Goal: Download file/media

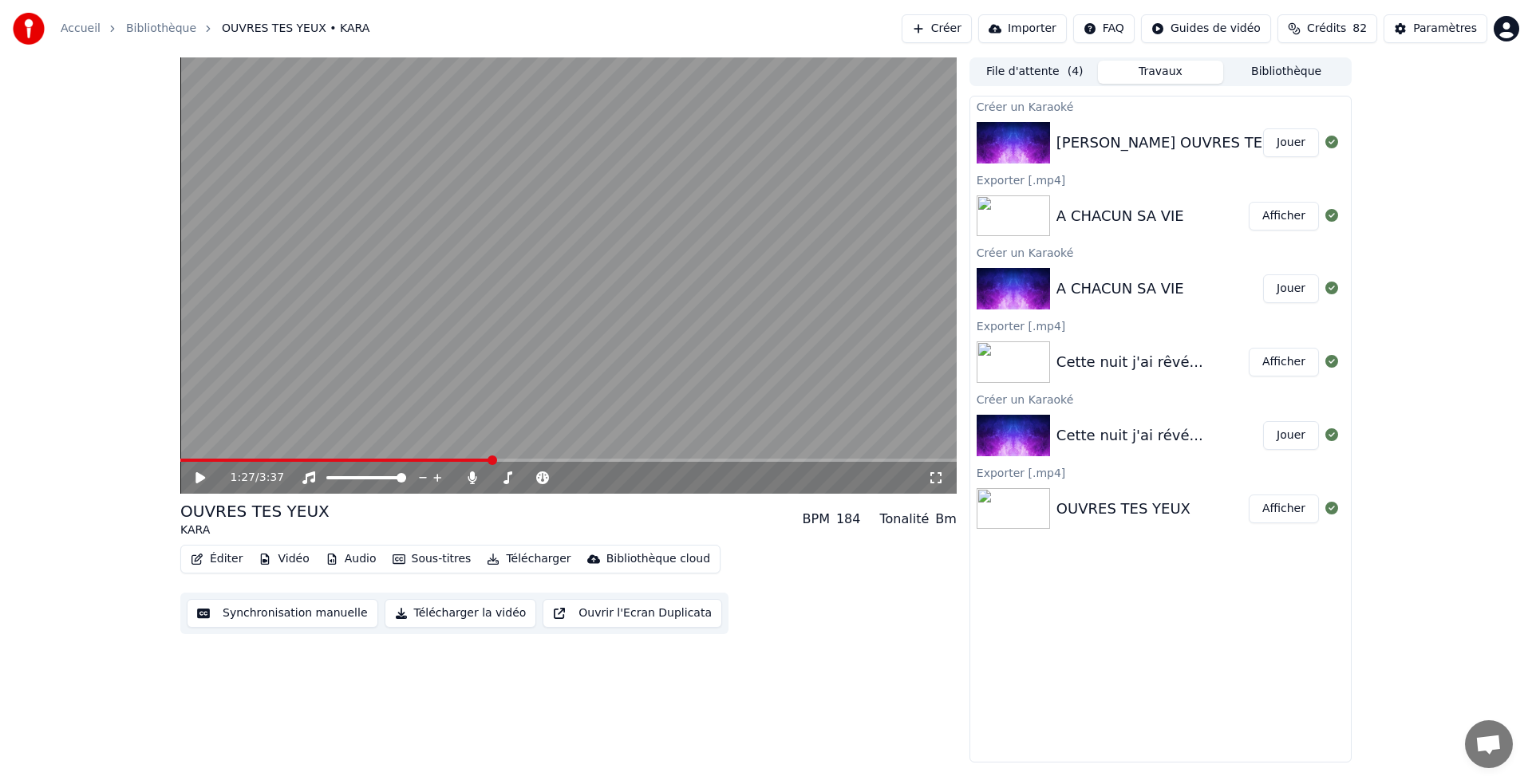
click at [948, 23] on button "Créer" at bounding box center [936, 28] width 70 height 28
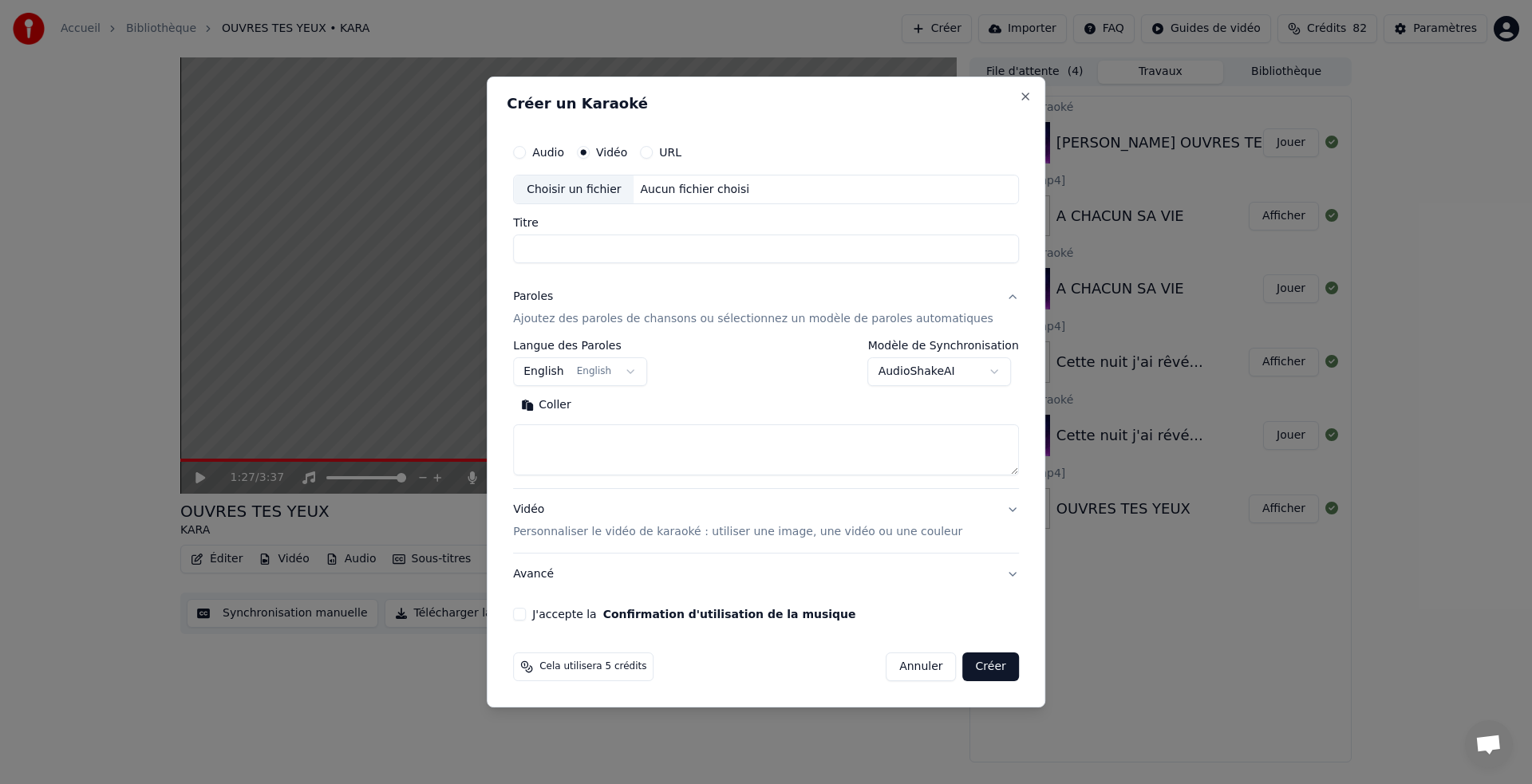
click at [622, 152] on label "Vidéo" at bounding box center [611, 152] width 31 height 11
click at [590, 152] on button "Vidéo" at bounding box center [583, 152] width 13 height 13
click at [622, 152] on label "Vidéo" at bounding box center [611, 152] width 31 height 11
click at [590, 152] on button "Vidéo" at bounding box center [583, 152] width 13 height 13
click at [622, 152] on label "Vidéo" at bounding box center [611, 152] width 31 height 11
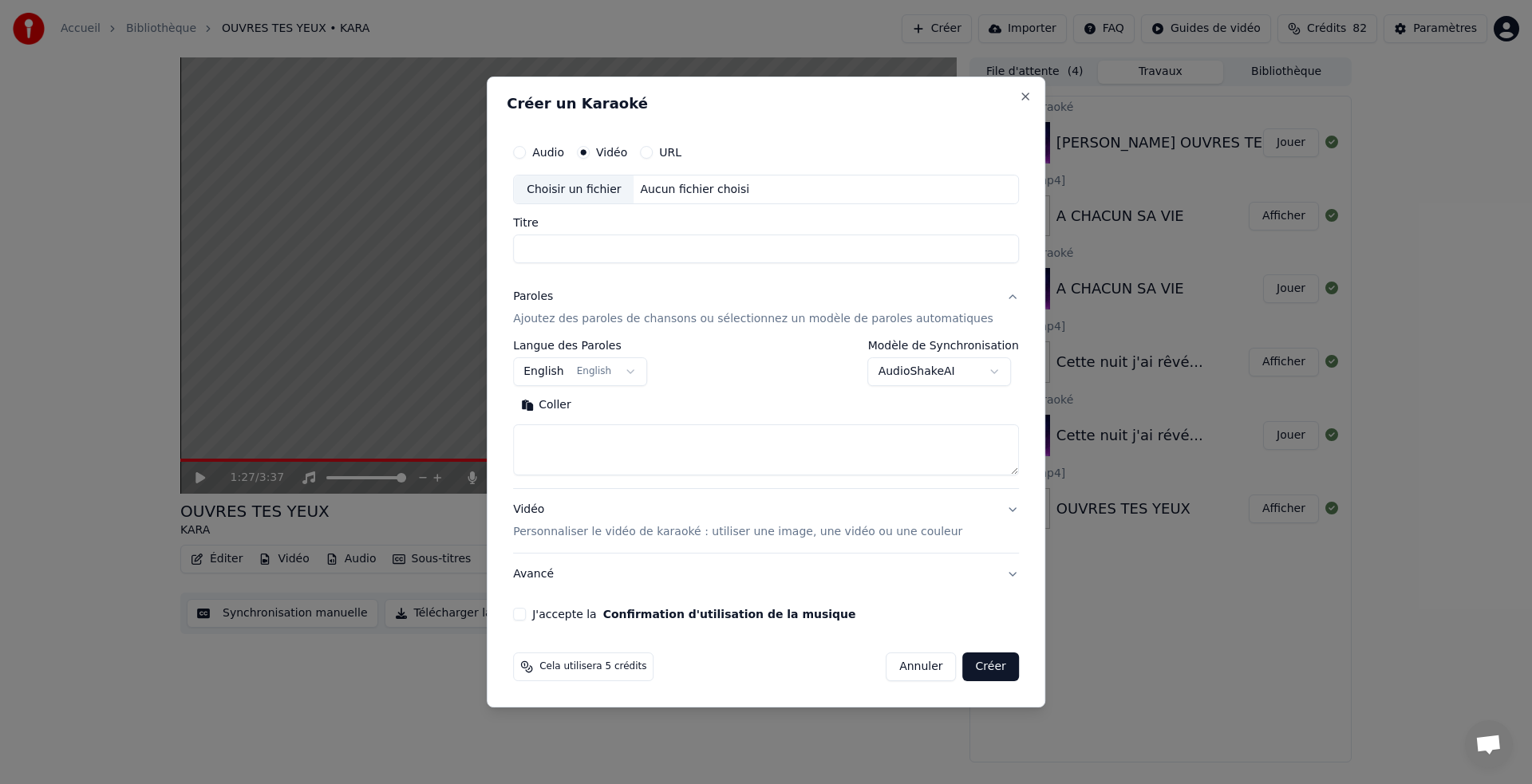
click at [590, 152] on button "Vidéo" at bounding box center [583, 152] width 13 height 13
click at [608, 185] on div "Choisir un fichier" at bounding box center [573, 190] width 120 height 28
click at [601, 250] on input "**********" at bounding box center [766, 250] width 506 height 28
type input "*********"
click at [633, 374] on button "English English" at bounding box center [580, 373] width 134 height 28
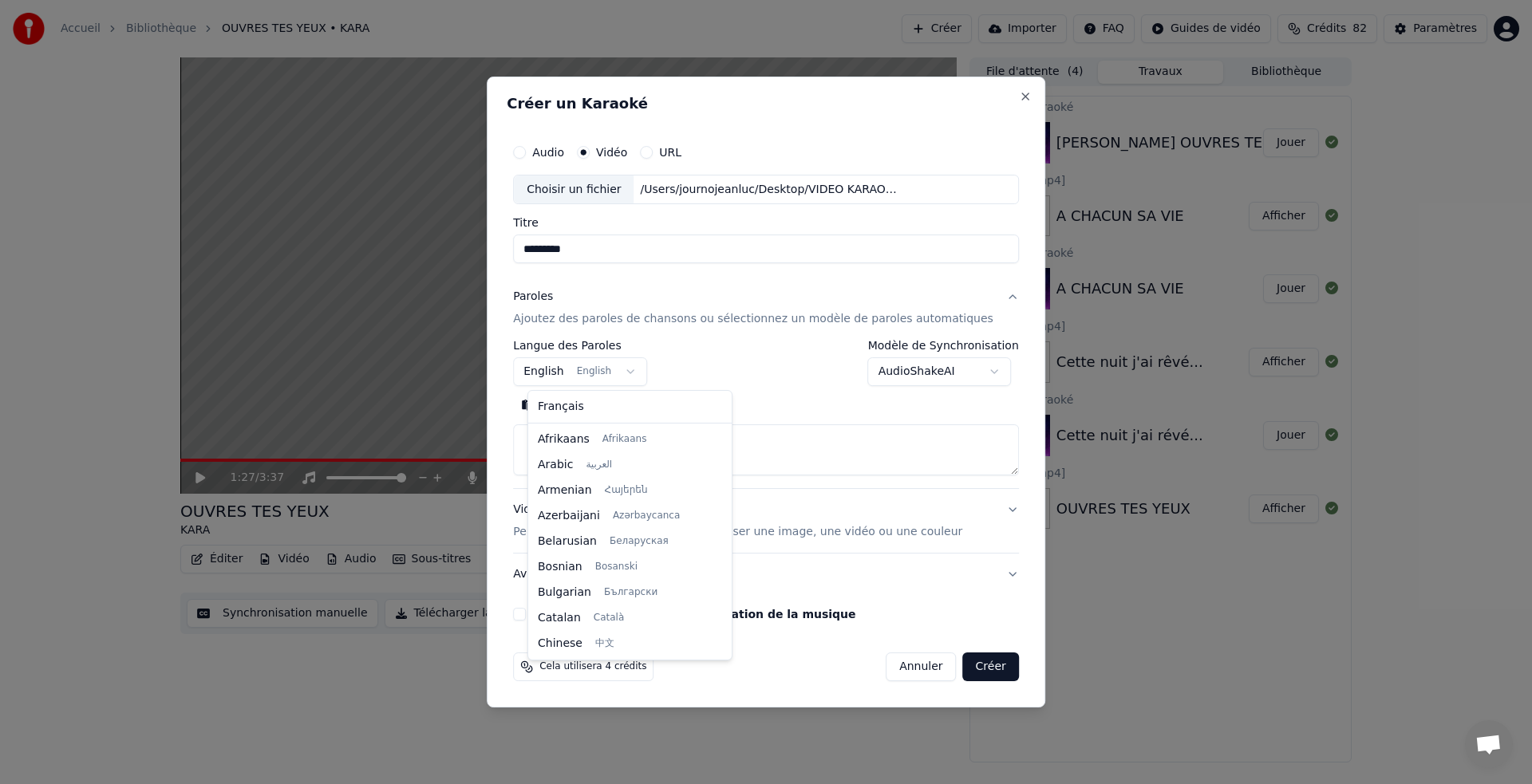
scroll to position [127, 0]
select select "**"
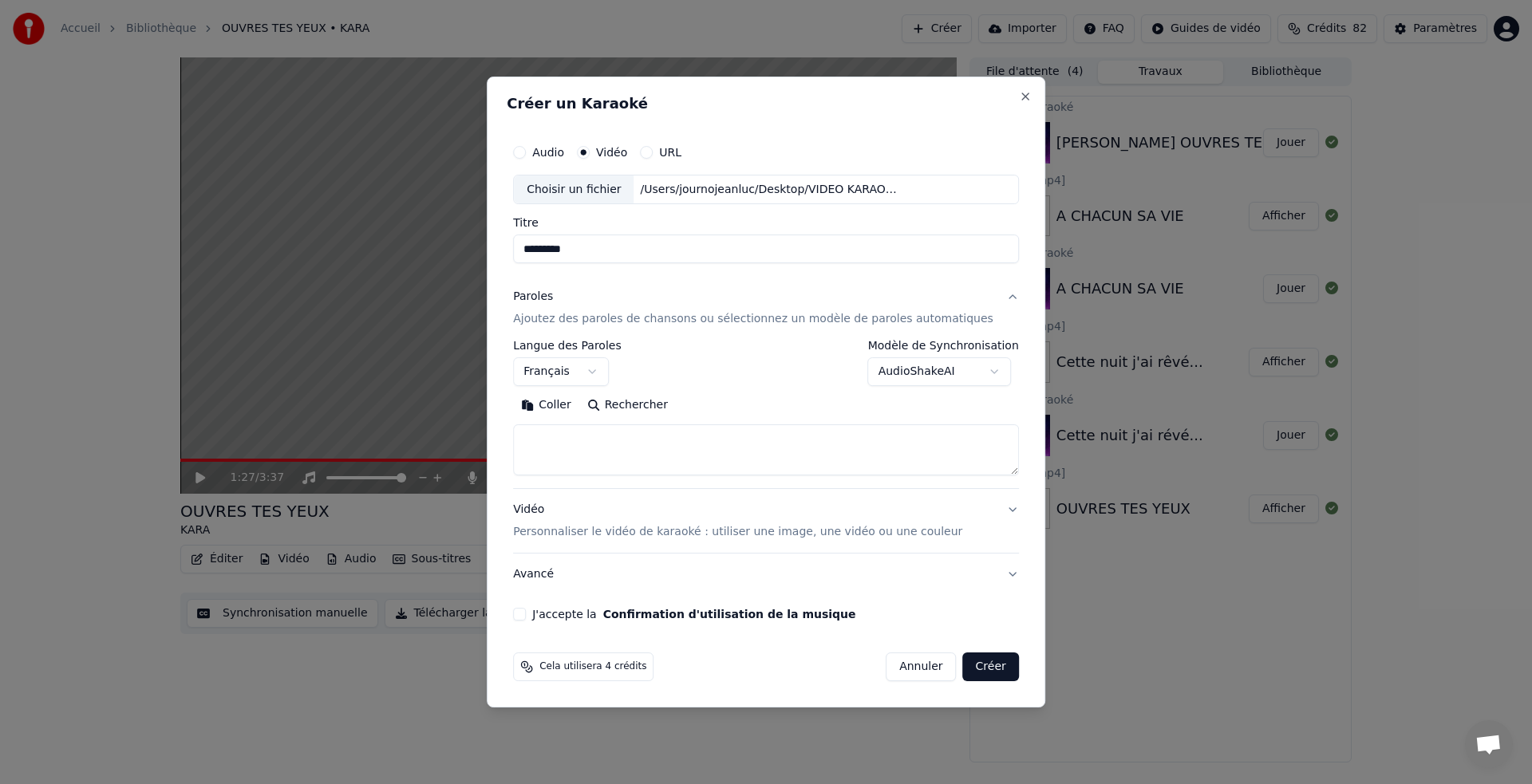
click at [565, 405] on button "Coller" at bounding box center [545, 406] width 66 height 25
type textarea "**********"
click at [974, 669] on button "Créer" at bounding box center [991, 667] width 56 height 28
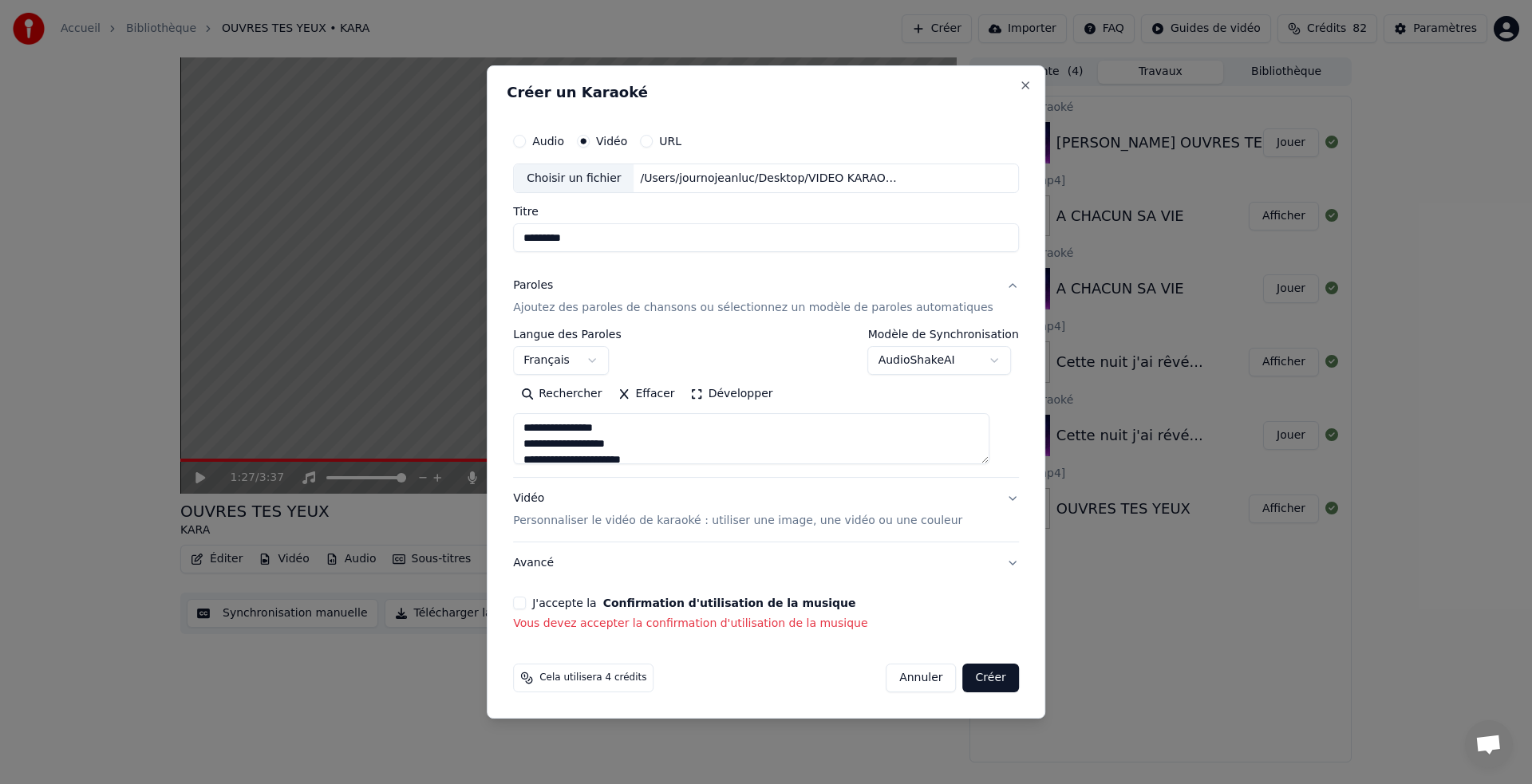
click at [526, 606] on button "J'accepte la Confirmation d'utilisation de la musique" at bounding box center [518, 602] width 13 height 13
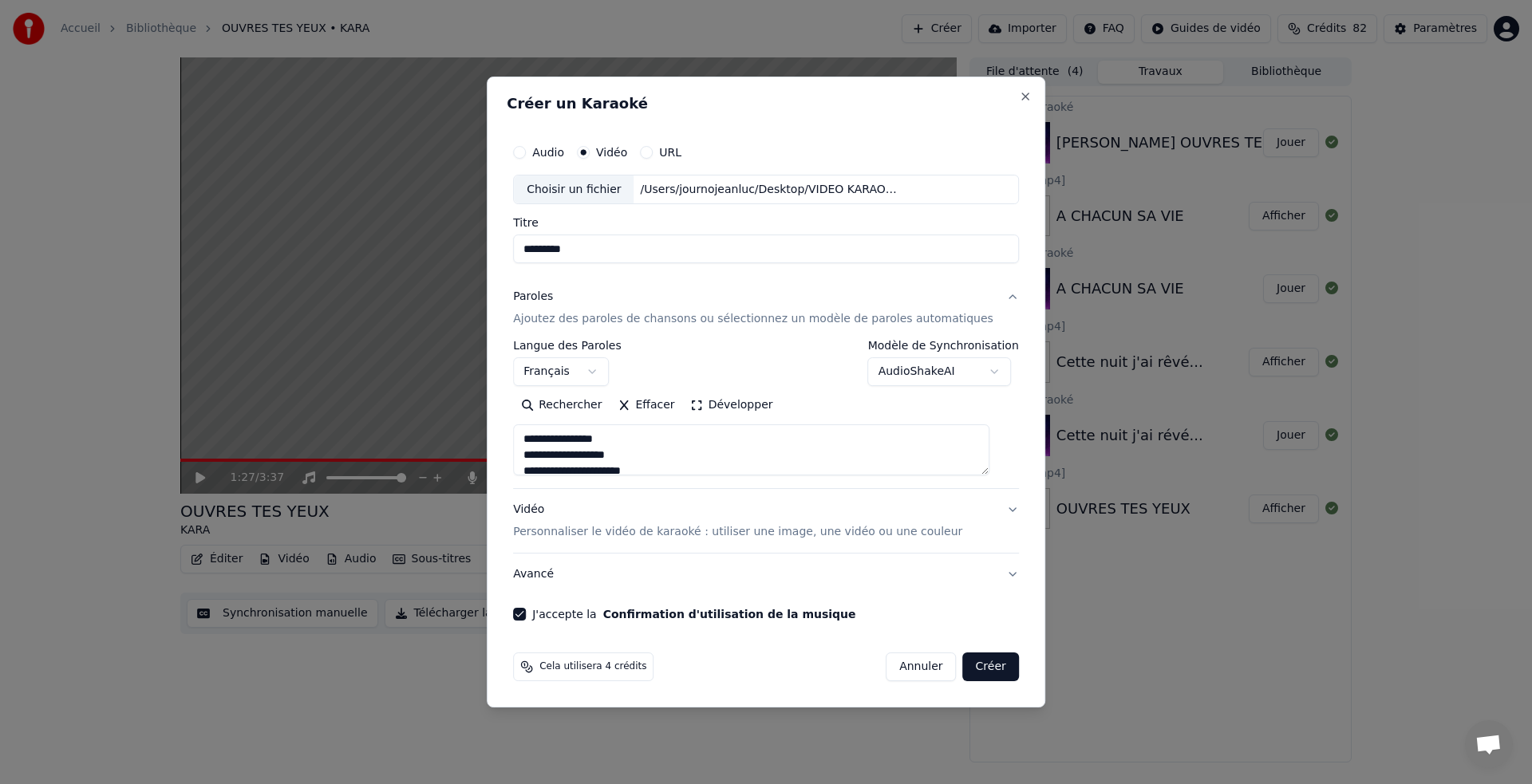
click at [967, 665] on button "Créer" at bounding box center [991, 667] width 56 height 28
select select
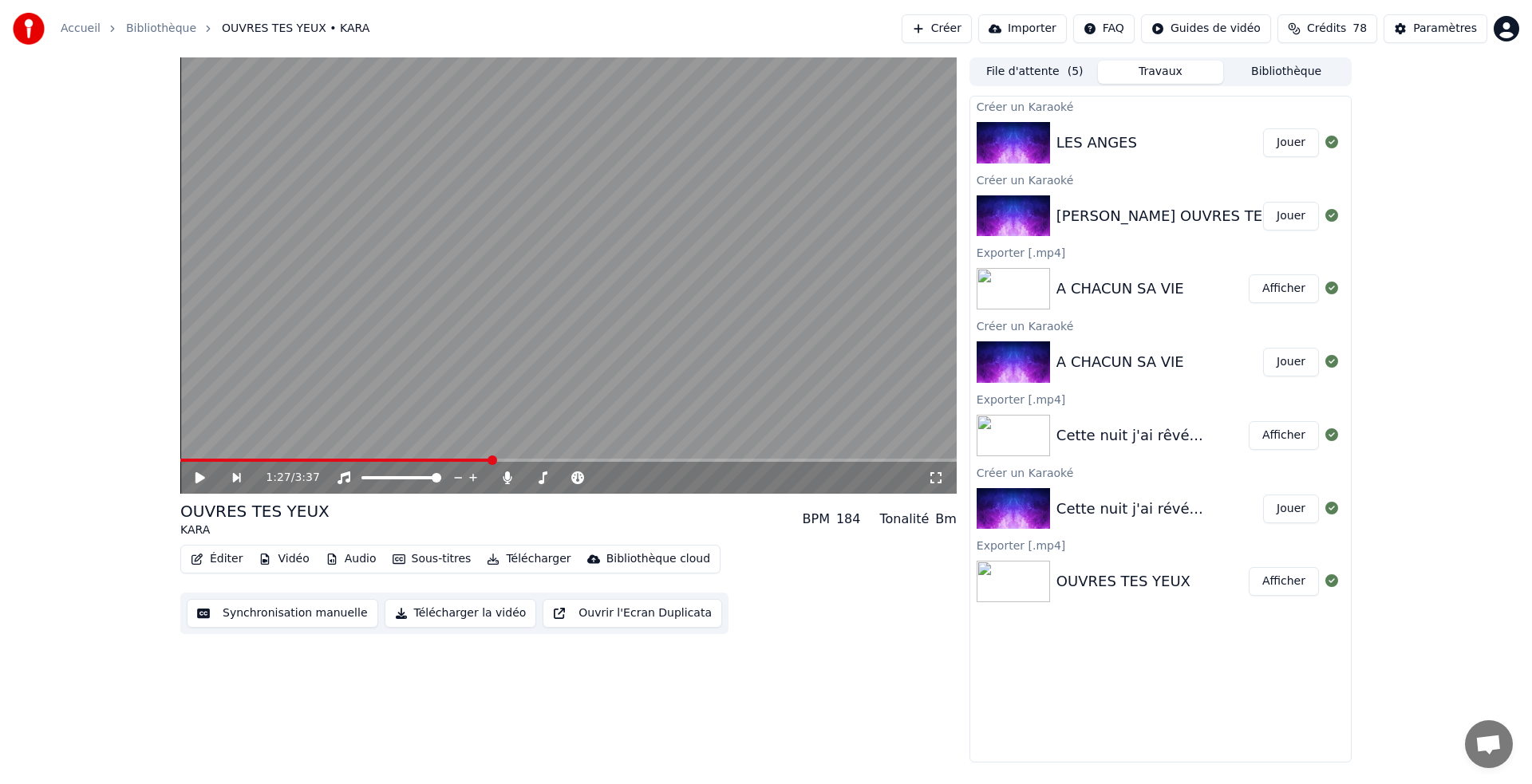
click at [1292, 143] on button "Jouer" at bounding box center [1291, 142] width 56 height 28
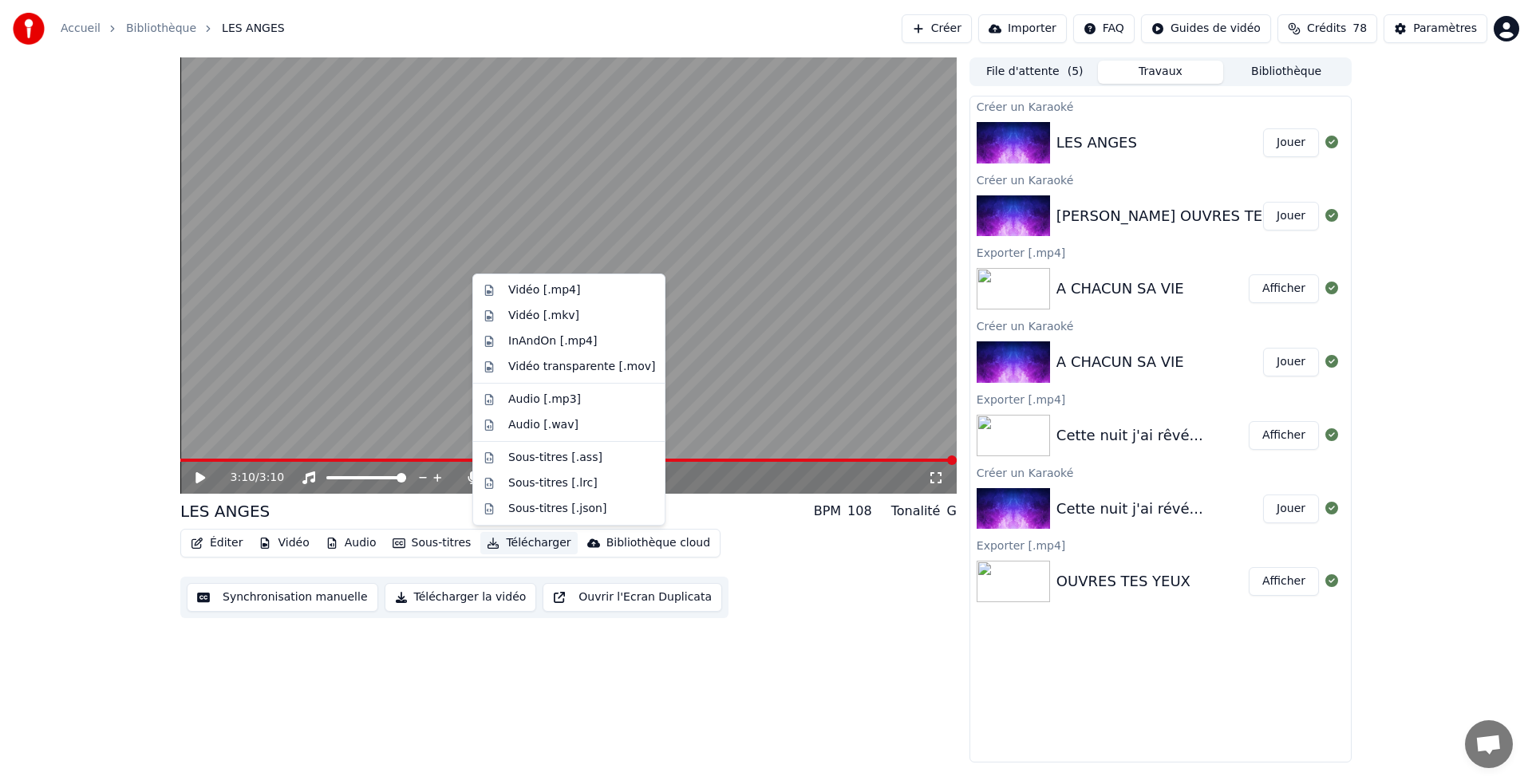
click at [518, 541] on button "Télécharger" at bounding box center [528, 543] width 96 height 23
click at [544, 291] on div "Vidéo [.mp4]" at bounding box center [544, 290] width 72 height 16
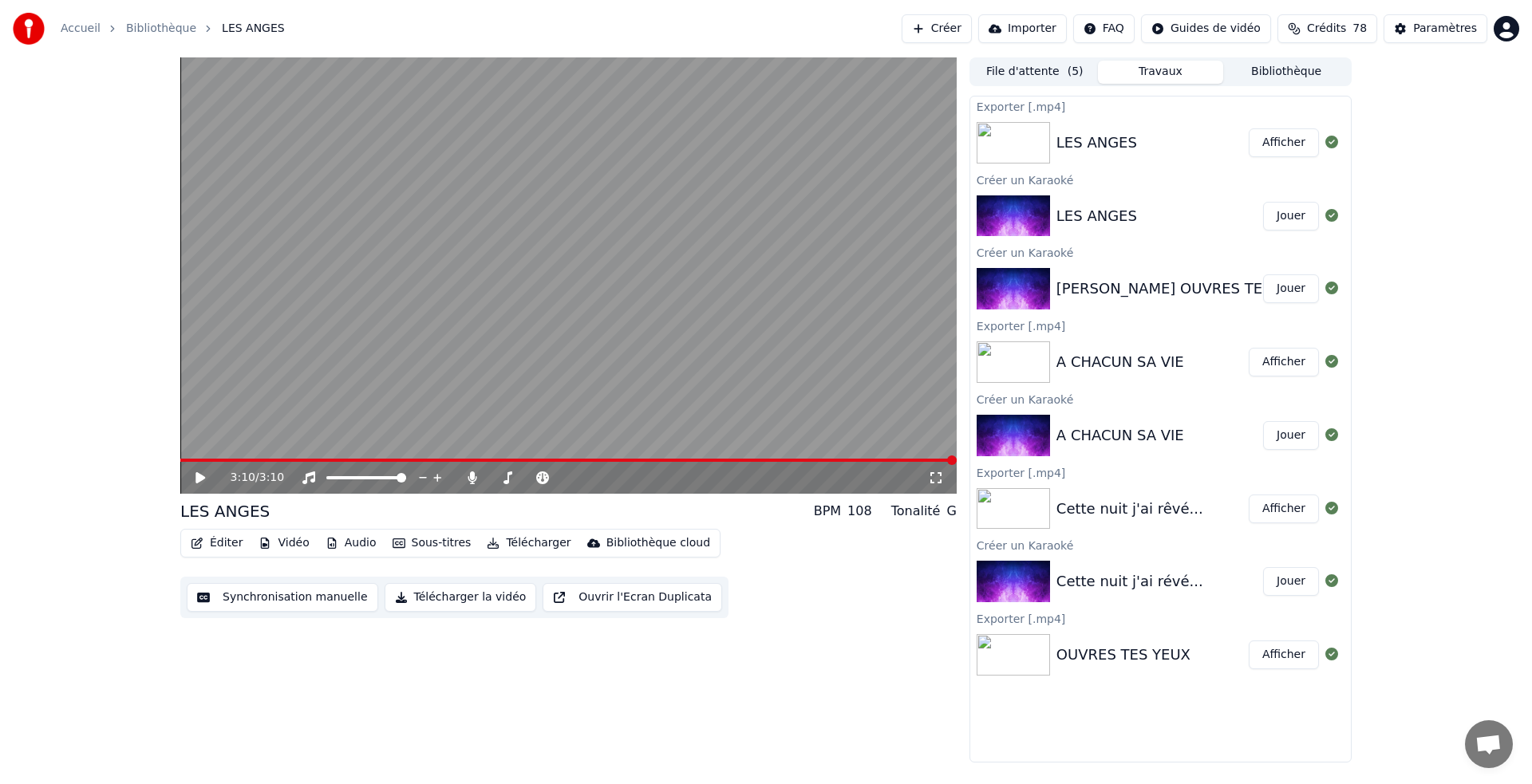
click at [1285, 142] on button "Afficher" at bounding box center [1284, 142] width 70 height 28
